Goal: Find specific page/section: Find specific page/section

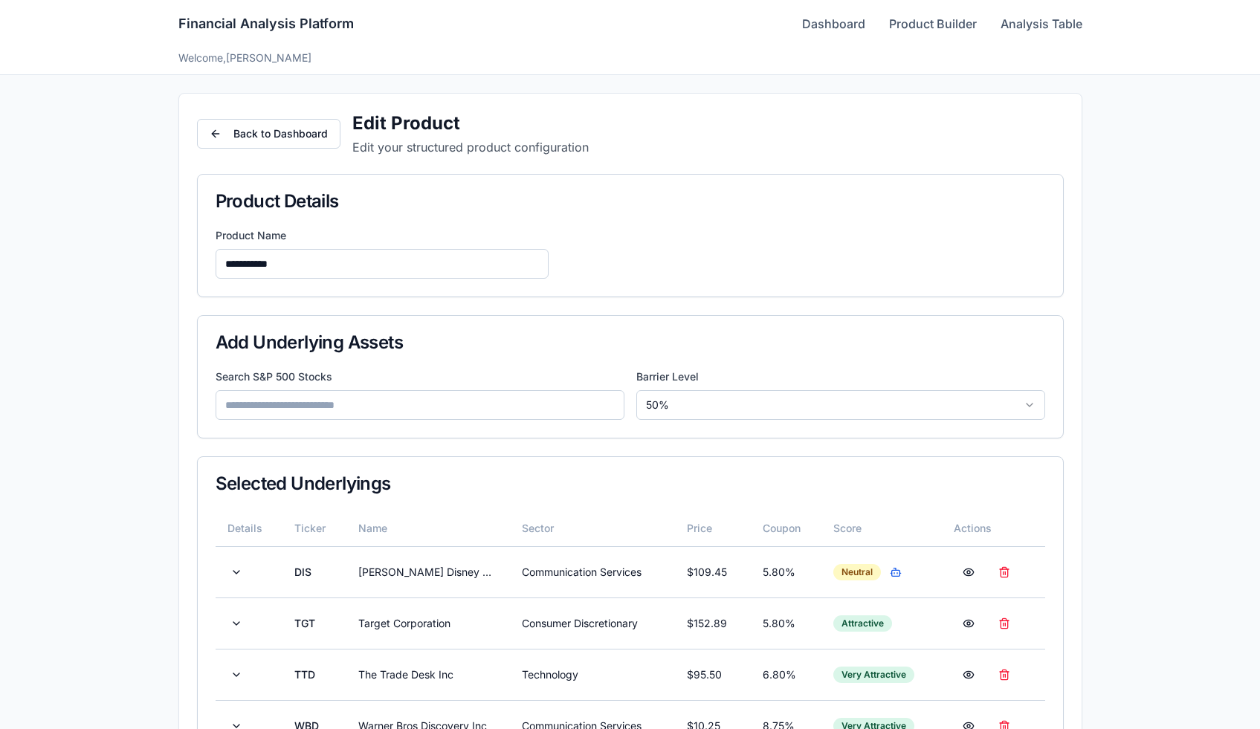
scroll to position [440, 0]
click at [814, 34] on div "Financial Analysis Platform Dashboard Product Builder Analysis Table" at bounding box center [630, 24] width 904 height 48
click at [814, 30] on link "Dashboard" at bounding box center [833, 24] width 63 height 18
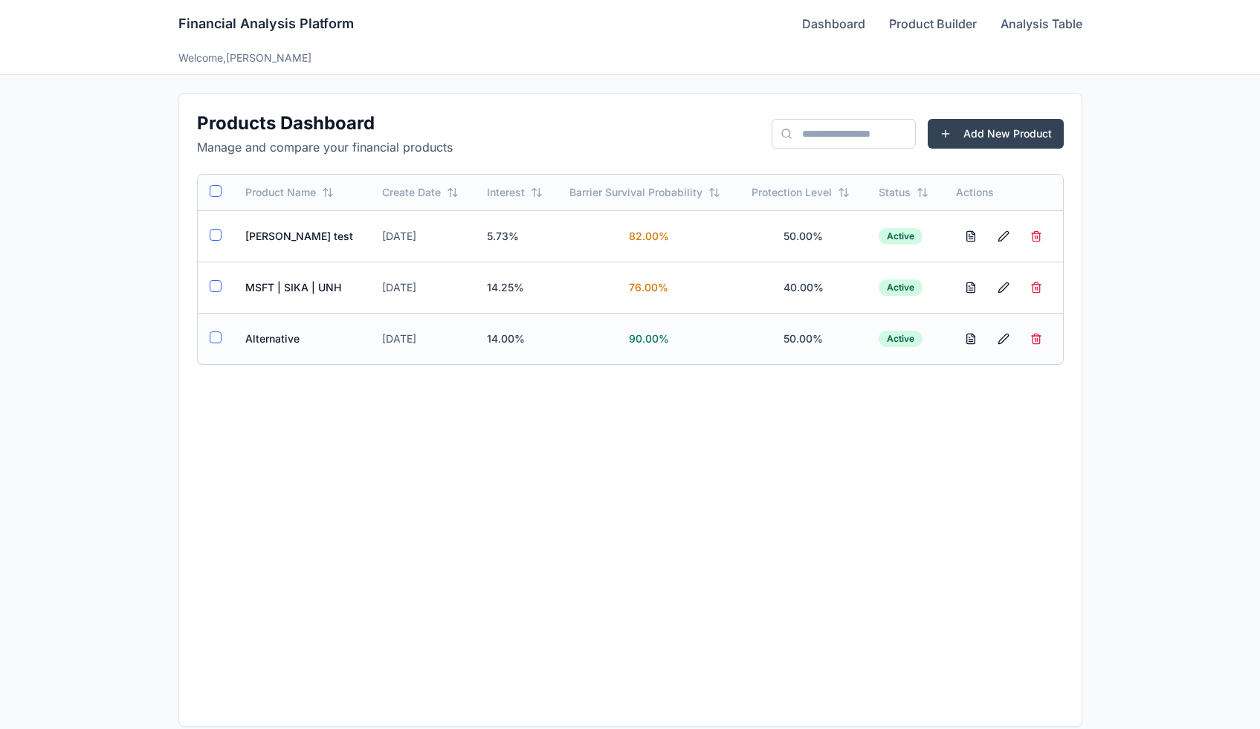
click at [267, 334] on td "Alternative" at bounding box center [302, 338] width 138 height 51
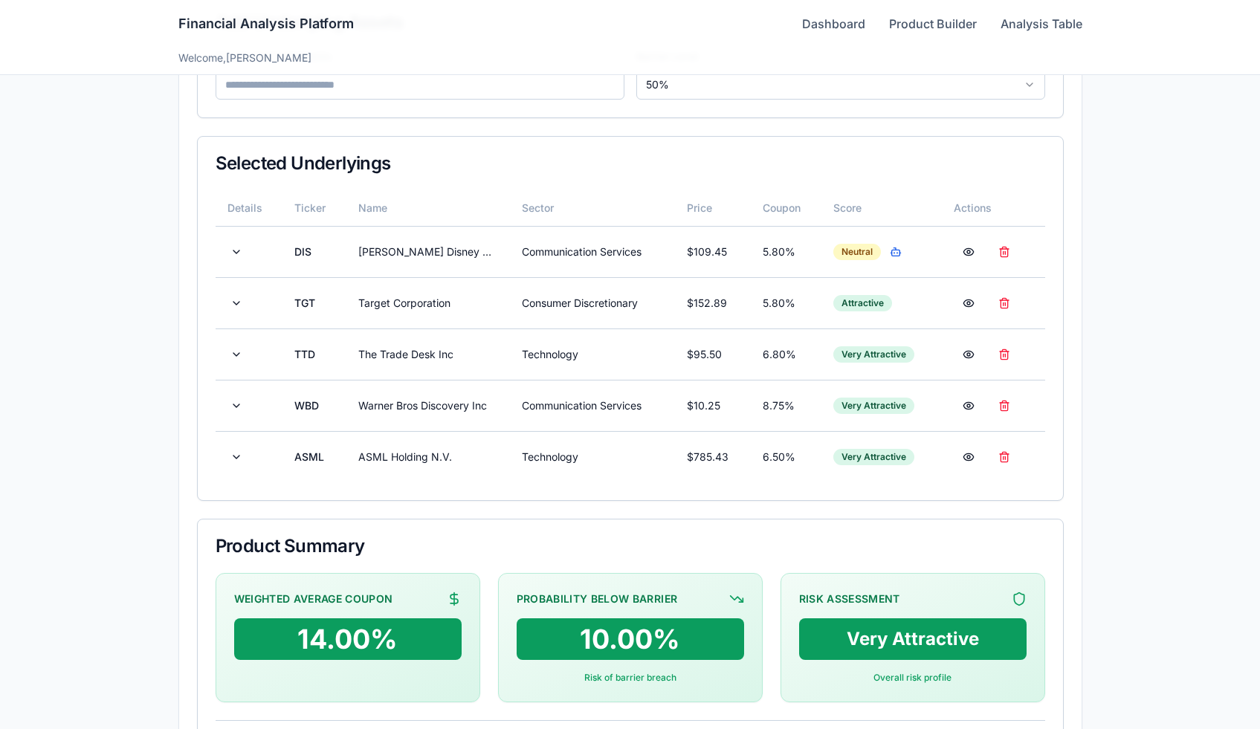
scroll to position [479, 0]
